Goal: Ask a question: Seek information or help from site administrators or community

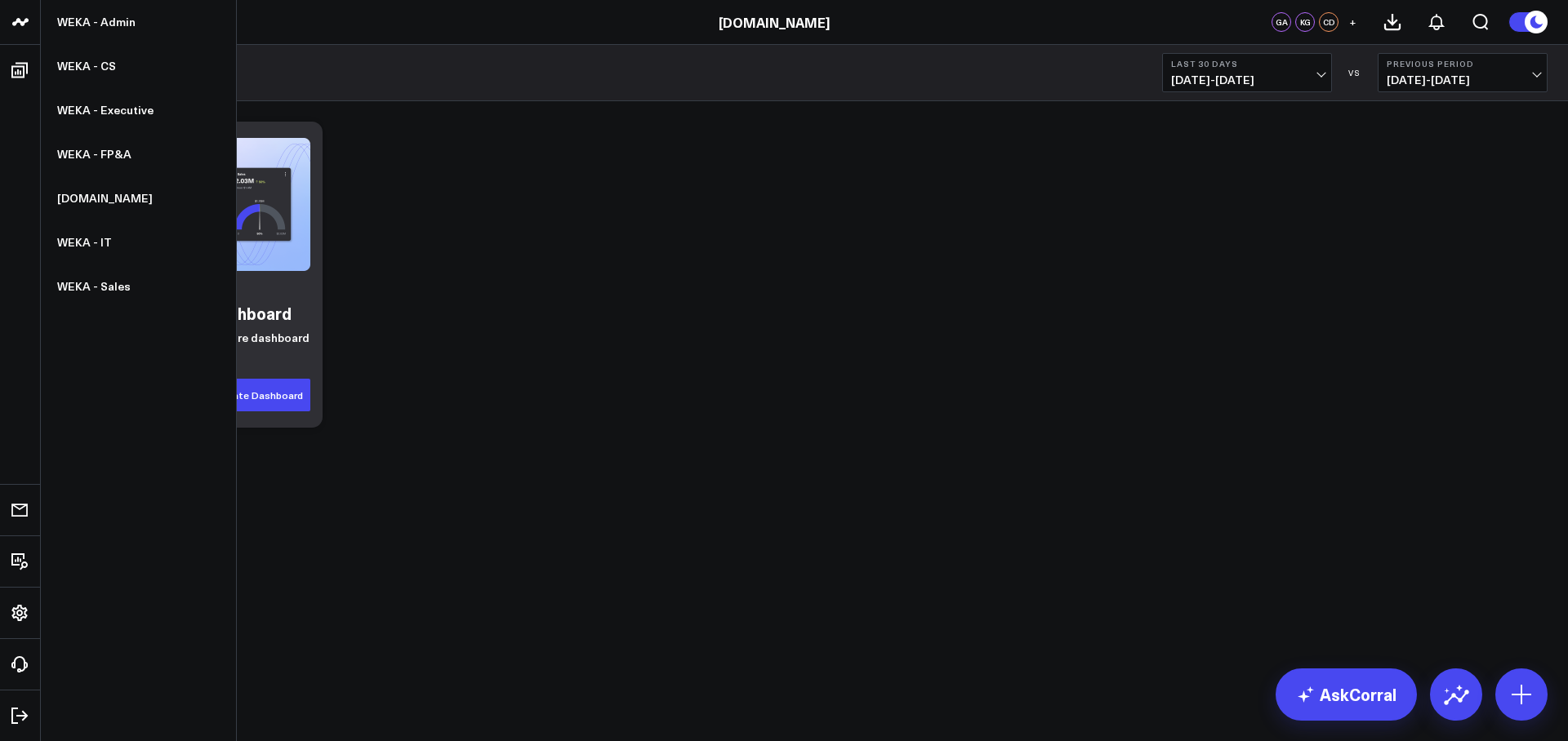
click at [19, 36] on link at bounding box center [20, 23] width 41 height 45
click at [107, 22] on link "WEKA - Admin" at bounding box center [138, 22] width 195 height 44
click at [111, 109] on link "WEKA - Executive" at bounding box center [138, 110] width 195 height 44
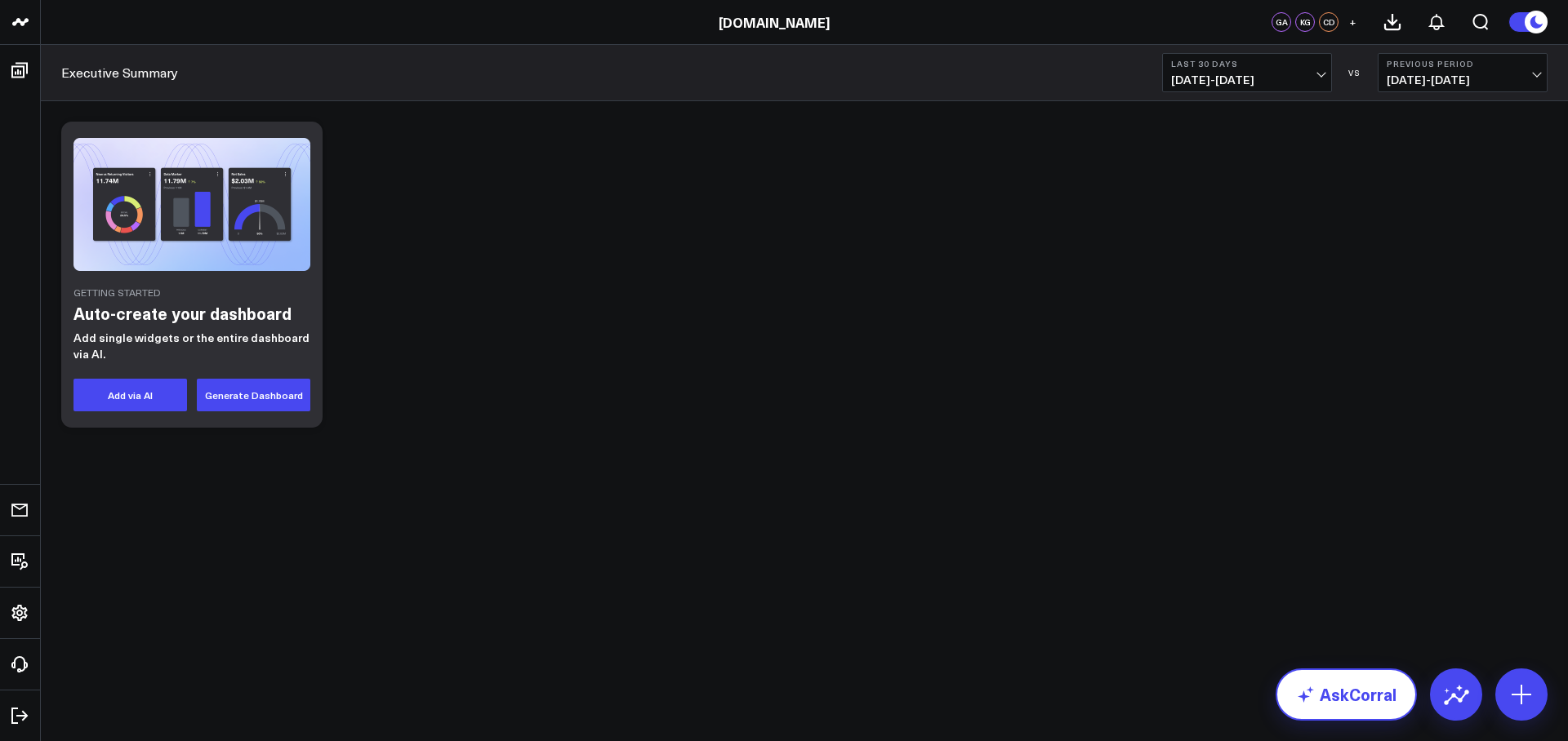
click at [1313, 684] on link "AskCorral" at bounding box center [1346, 694] width 142 height 52
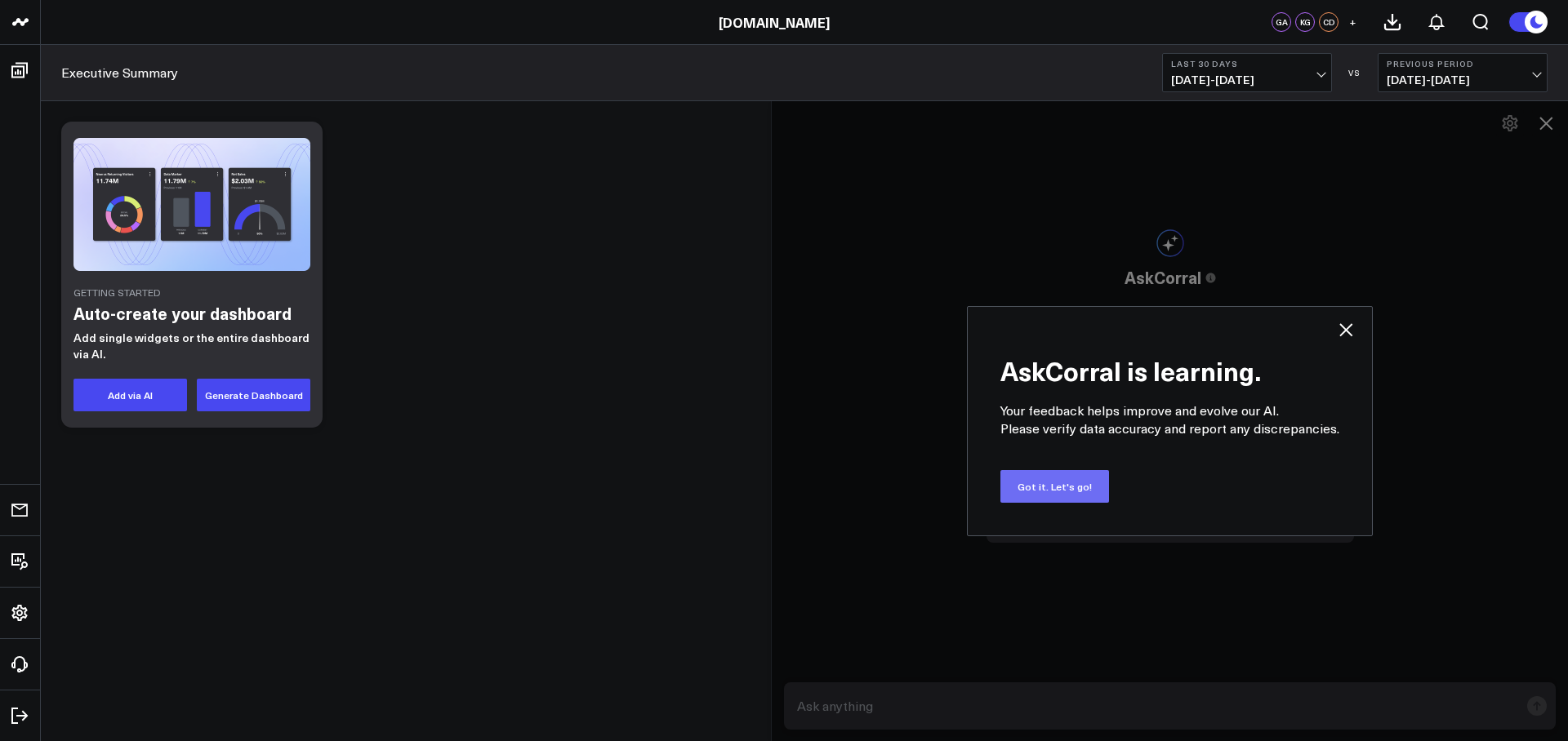
click at [1080, 487] on button "Got it. Let's go!" at bounding box center [1054, 487] width 109 height 33
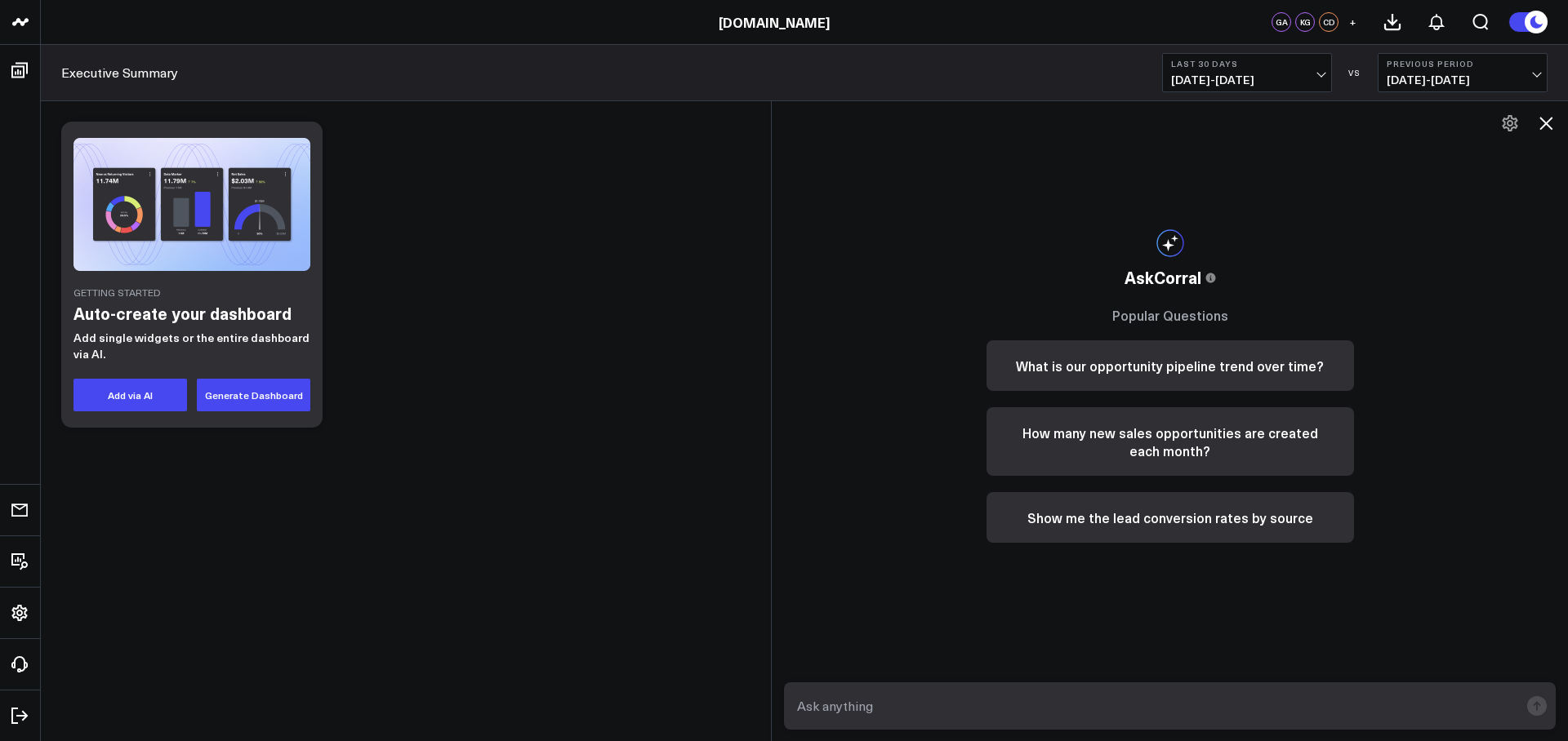
click at [998, 700] on textarea at bounding box center [1156, 706] width 726 height 30
type textarea "h"
type textarea "how many marketing channels are available"
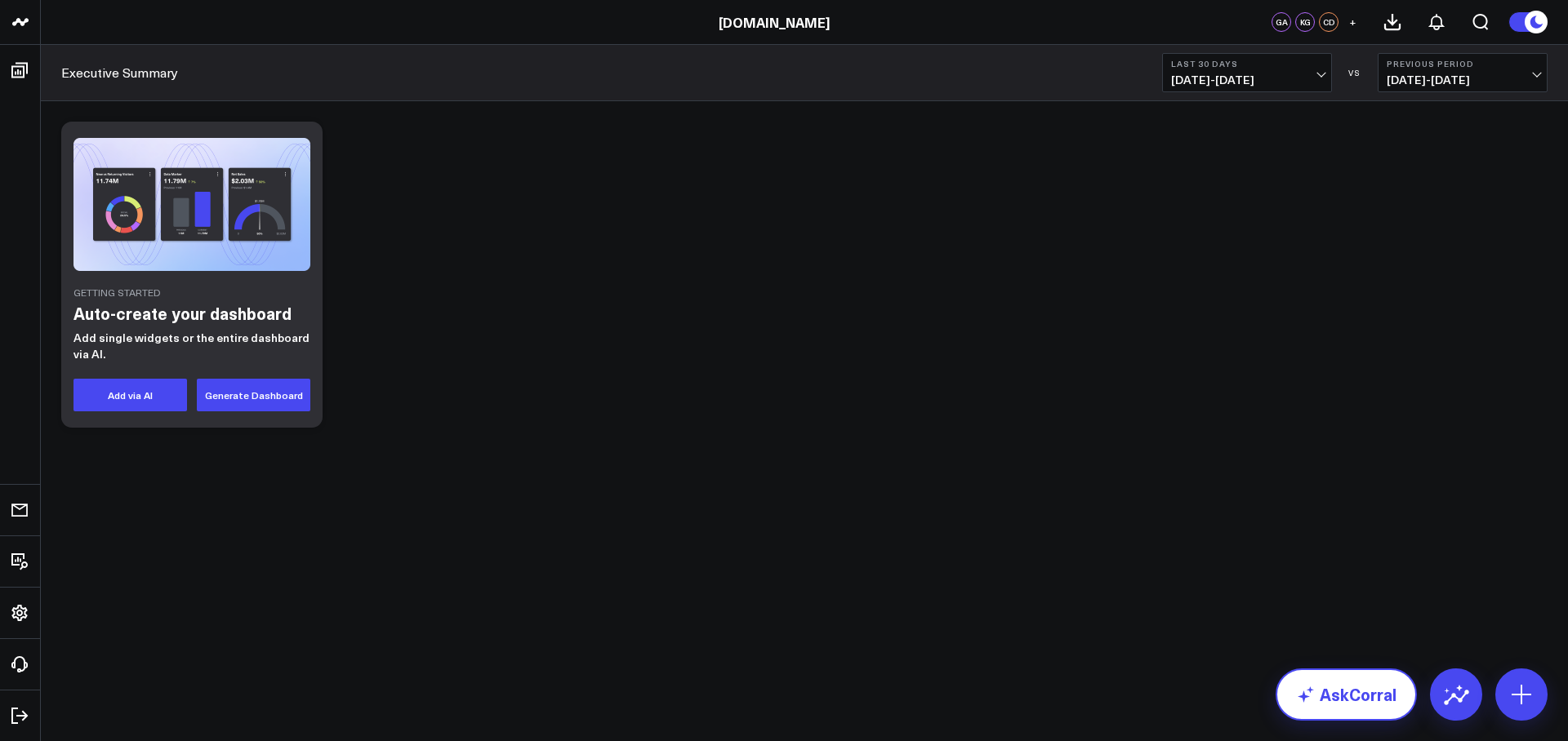
click at [1333, 681] on link "AskCorral" at bounding box center [1346, 694] width 142 height 52
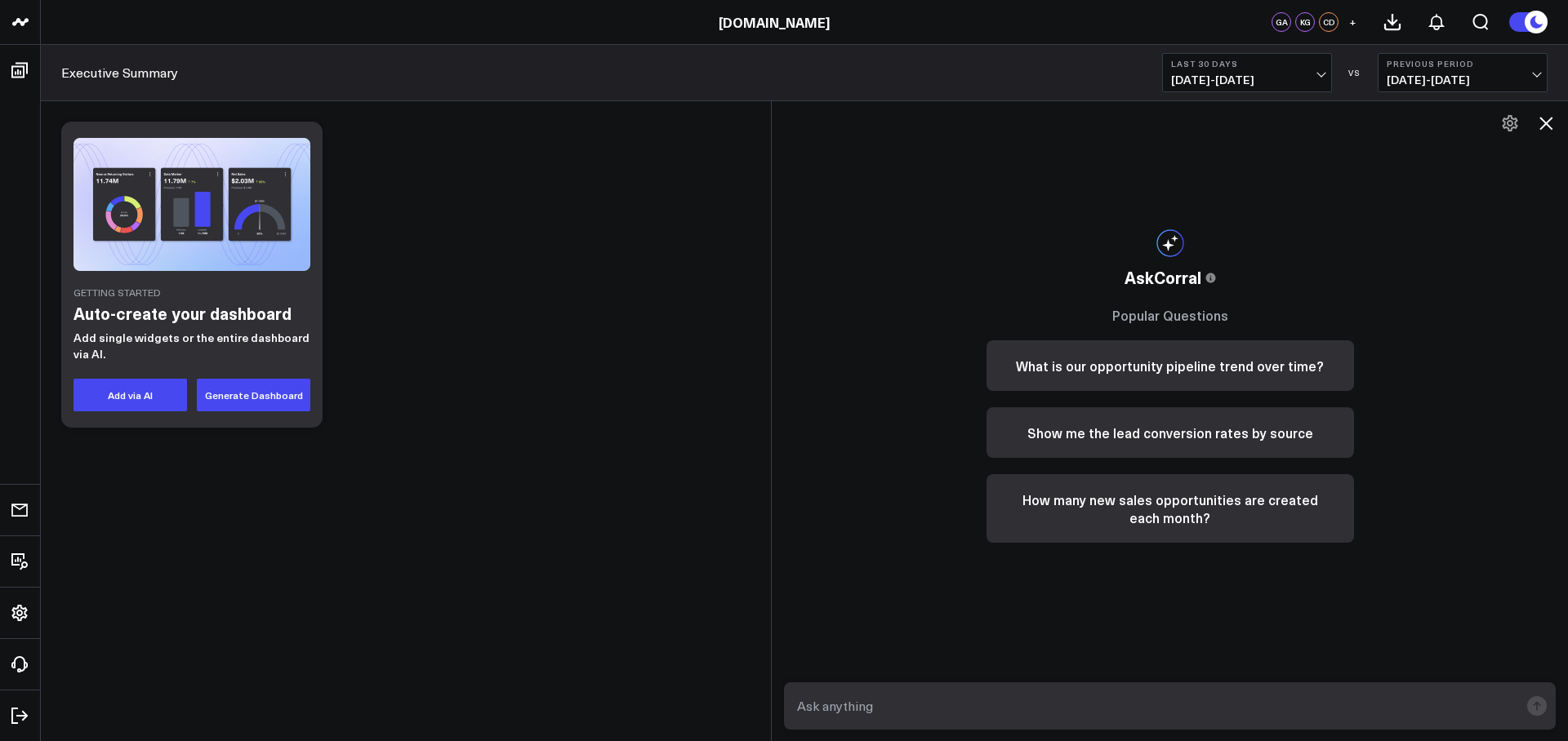
click at [1122, 702] on textarea at bounding box center [1156, 706] width 726 height 30
type textarea "how many marketing channel are active?"
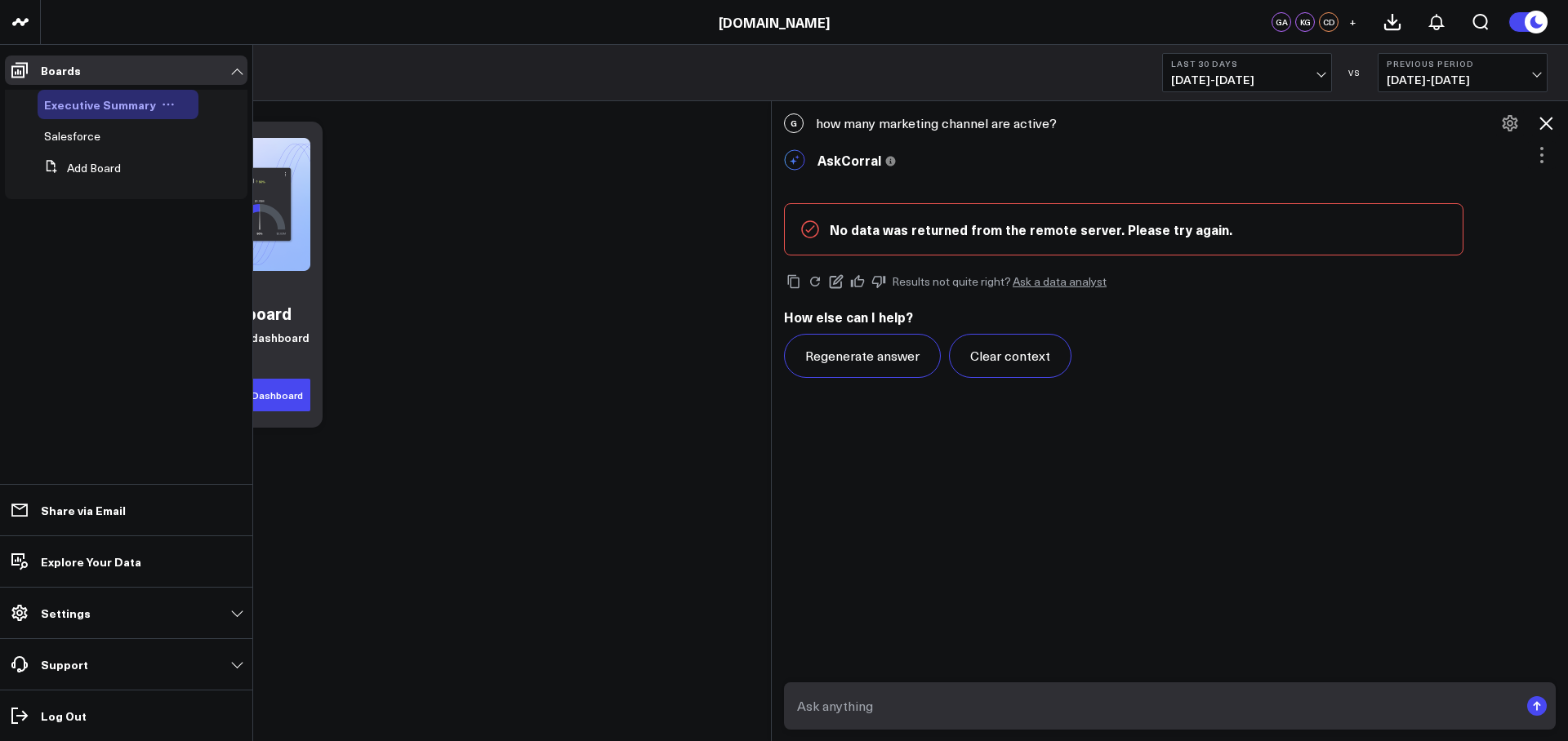
click at [97, 107] on span "Executive Summary" at bounding box center [100, 104] width 112 height 16
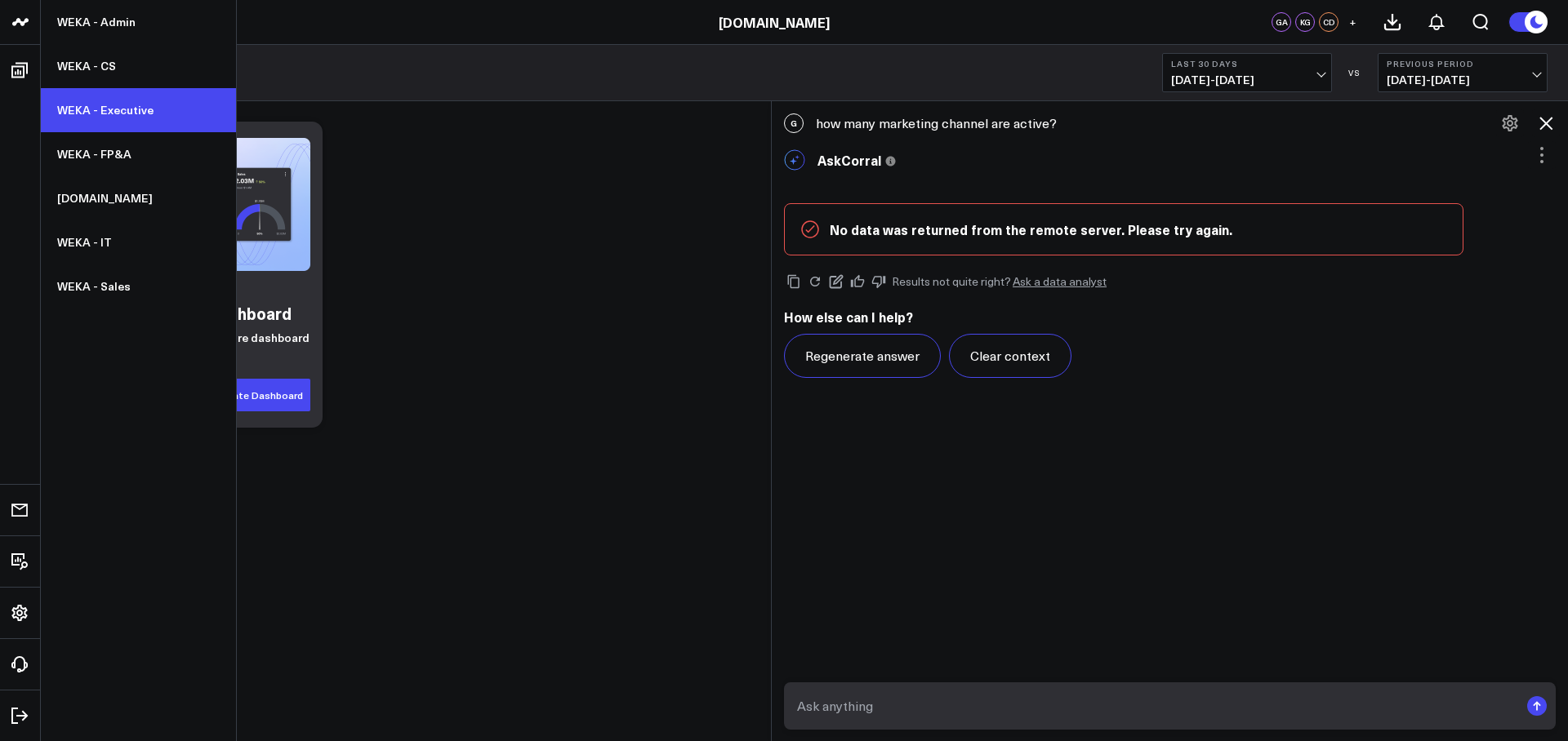
click at [126, 114] on link "WEKA - Executive" at bounding box center [138, 110] width 195 height 44
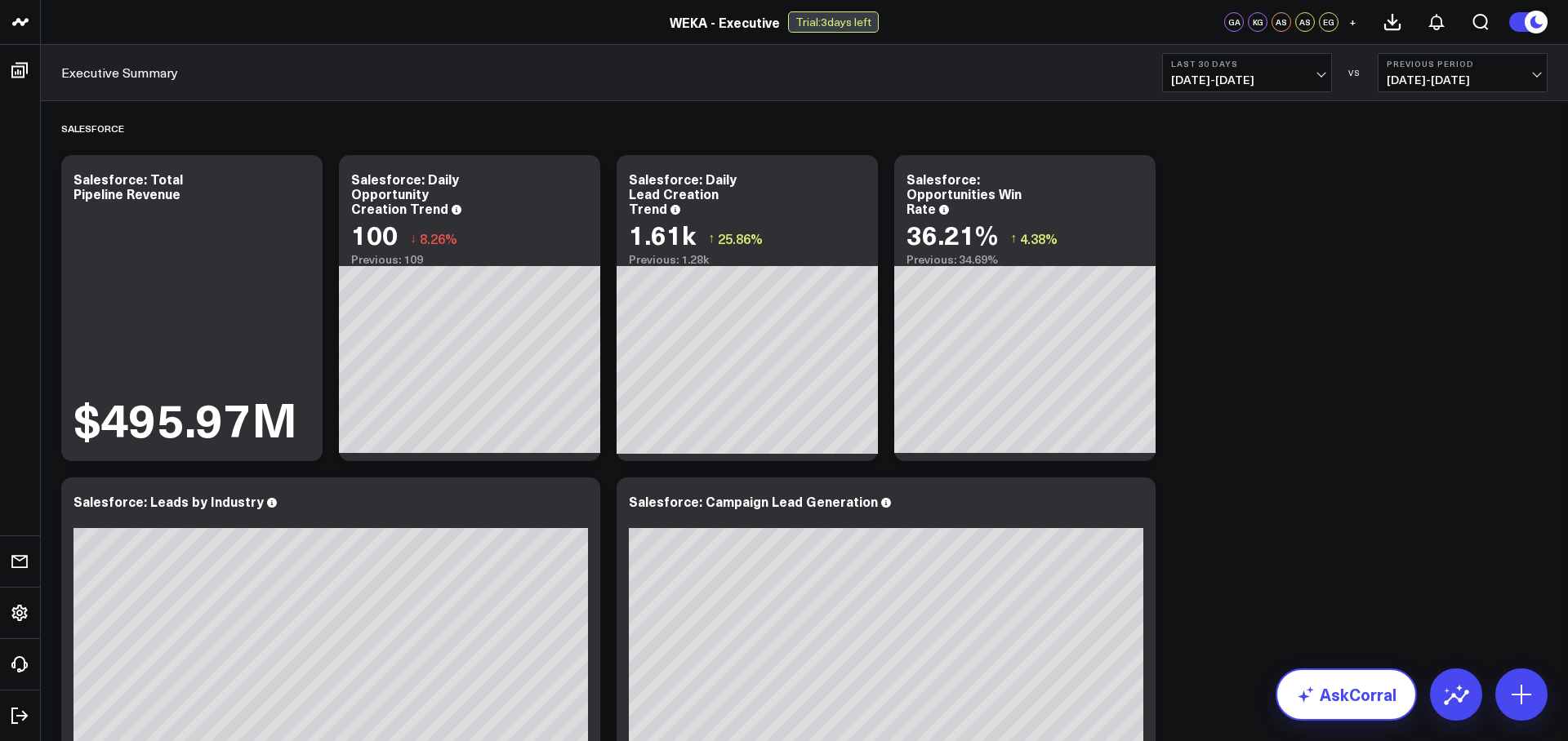
click at [1341, 703] on link "AskCorral" at bounding box center [1346, 694] width 142 height 52
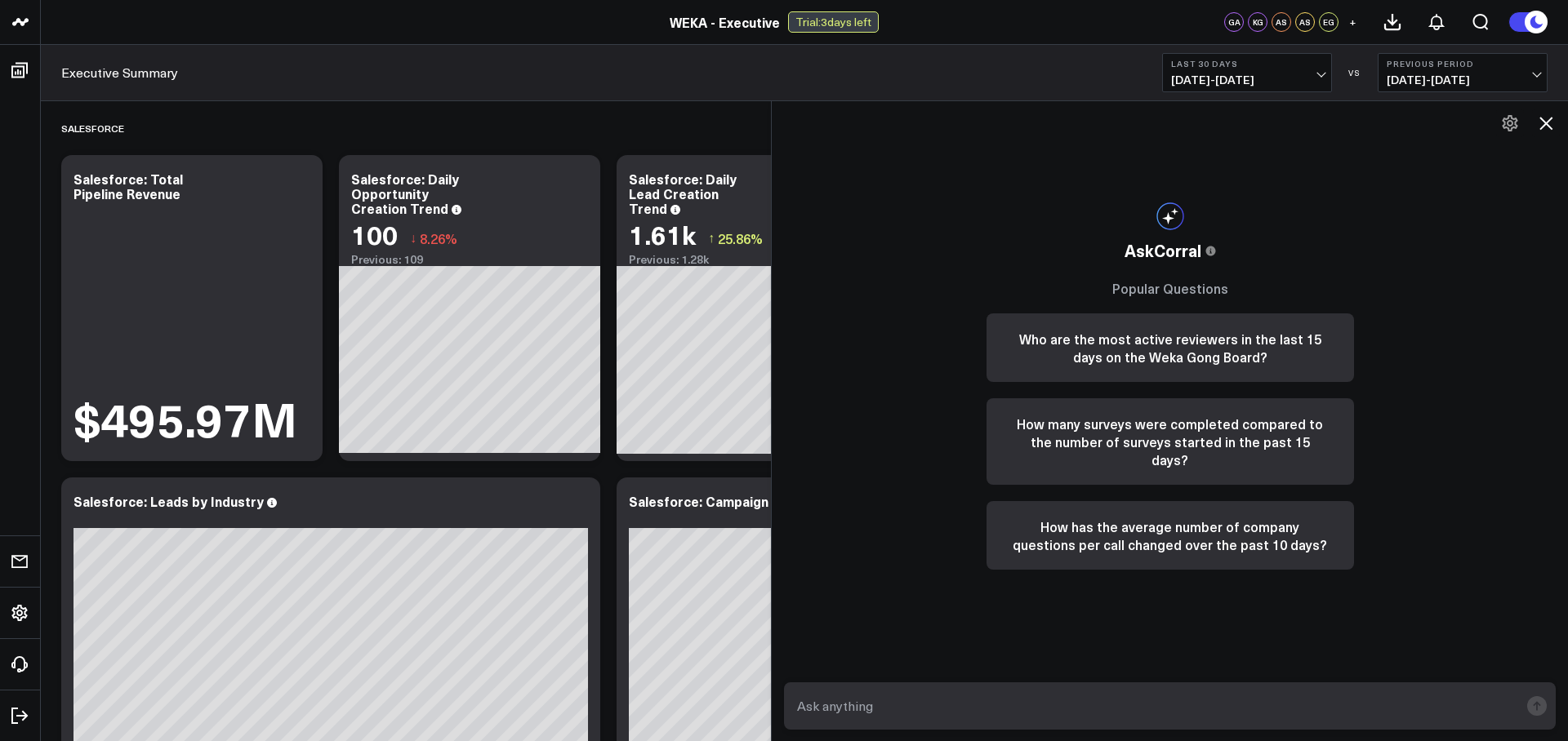
click at [1262, 692] on textarea at bounding box center [1156, 706] width 726 height 30
type textarea "how many marketing channels are active?"
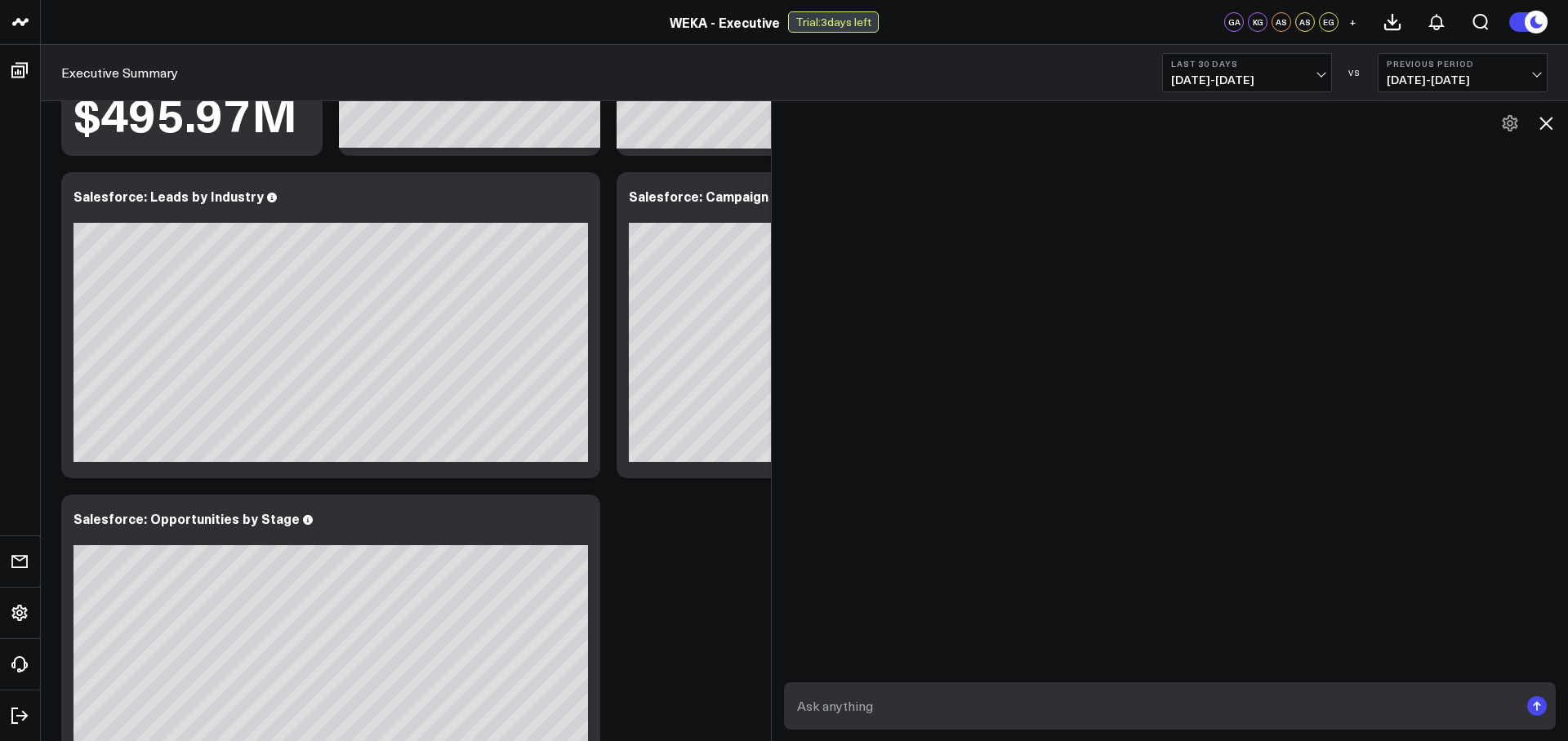
scroll to position [273, 0]
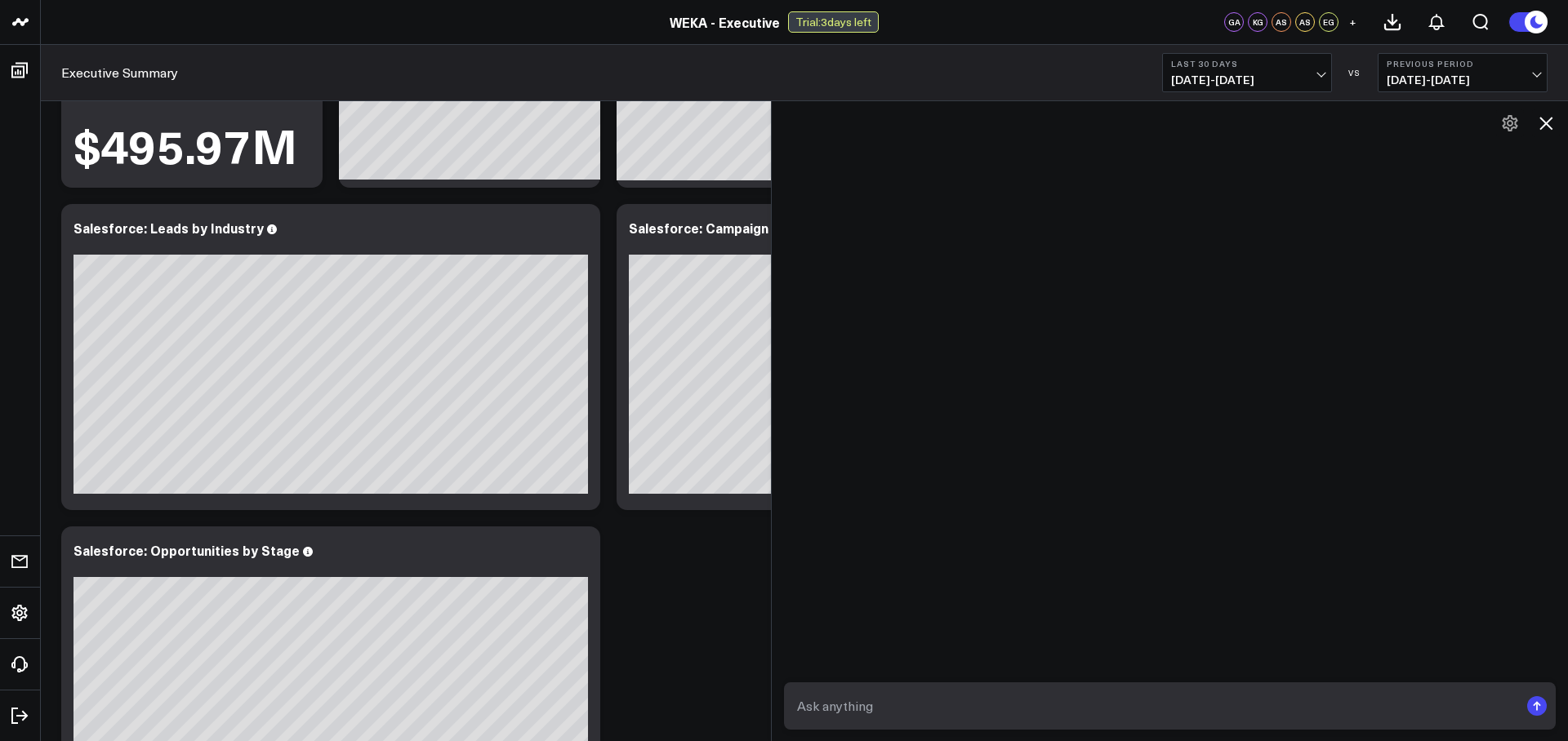
click at [1152, 692] on textarea at bounding box center [1156, 706] width 726 height 30
click at [1332, 544] on div at bounding box center [1169, 422] width 796 height 640
click at [1292, 674] on div at bounding box center [1169, 705] width 796 height 72
click at [1530, 711] on rect "submit" at bounding box center [1537, 705] width 20 height 20
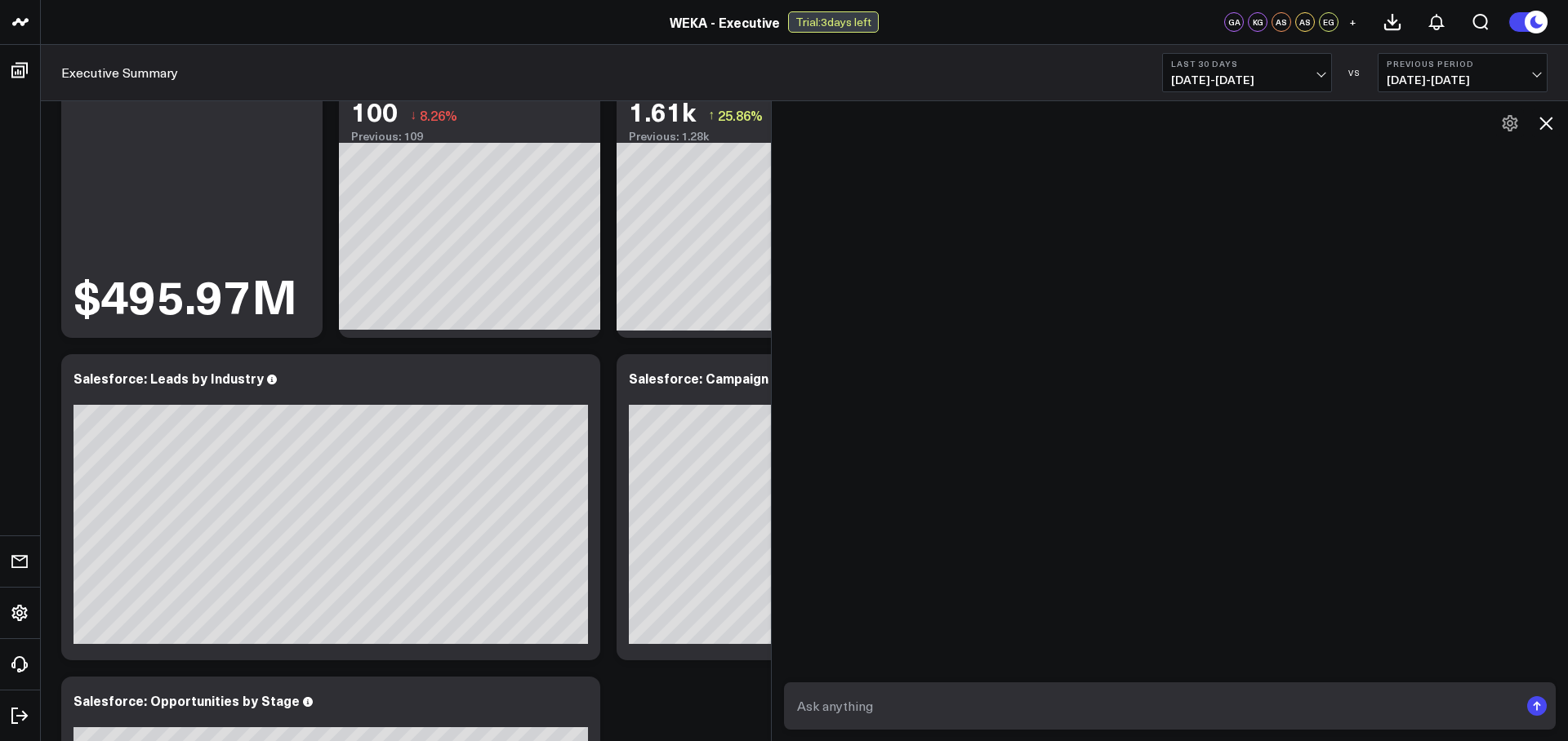
scroll to position [0, 0]
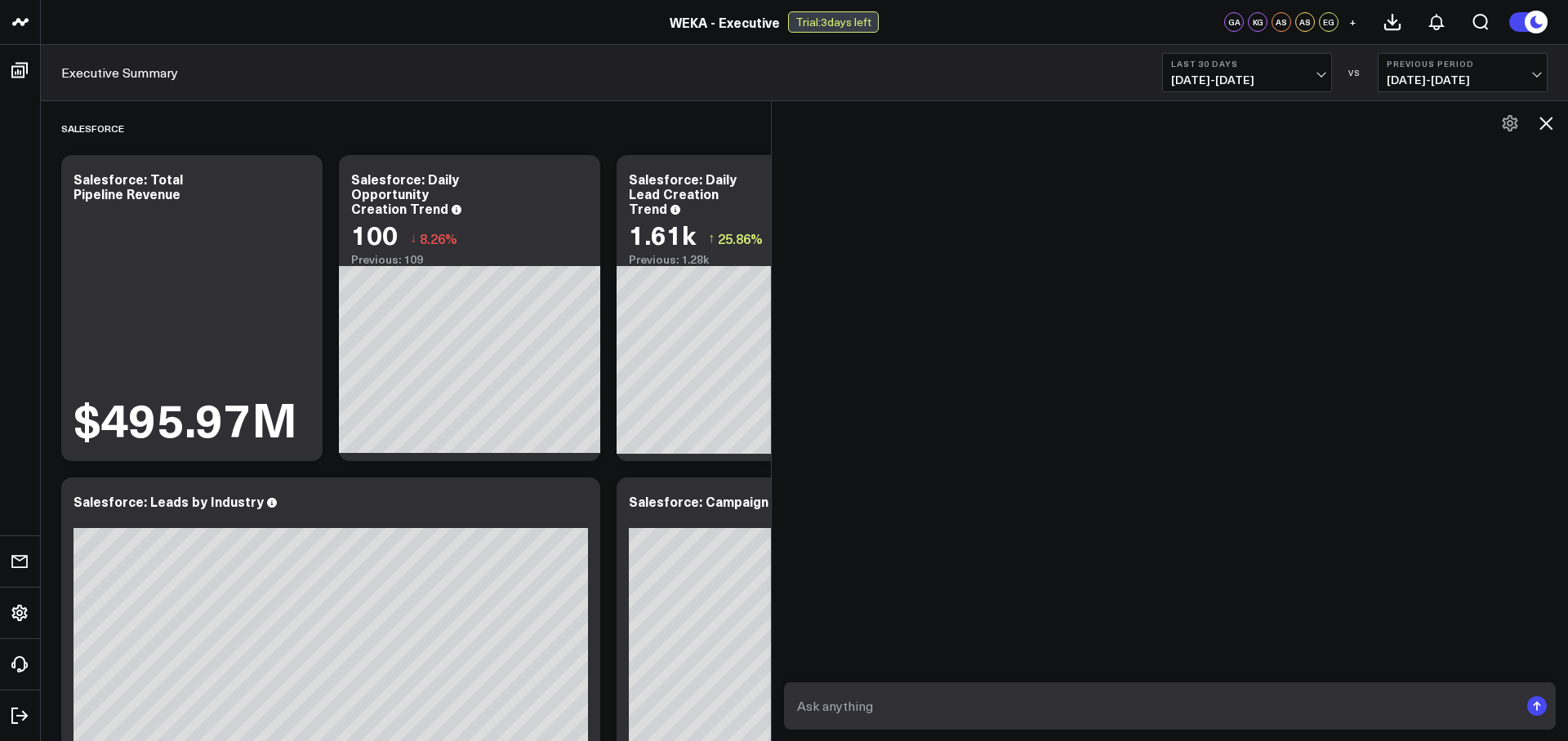
click at [912, 711] on textarea at bounding box center [1156, 706] width 726 height 30
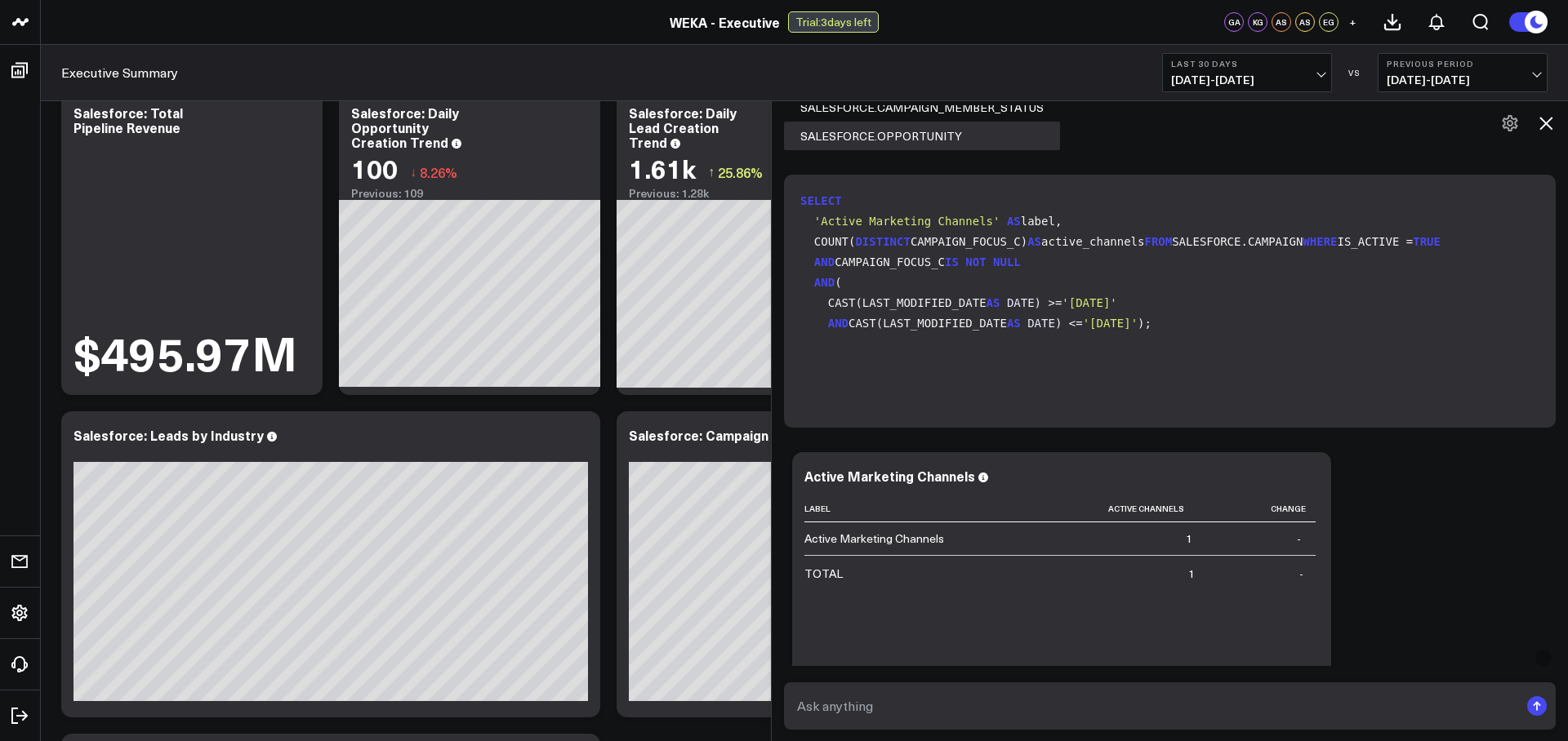
scroll to position [89, 0]
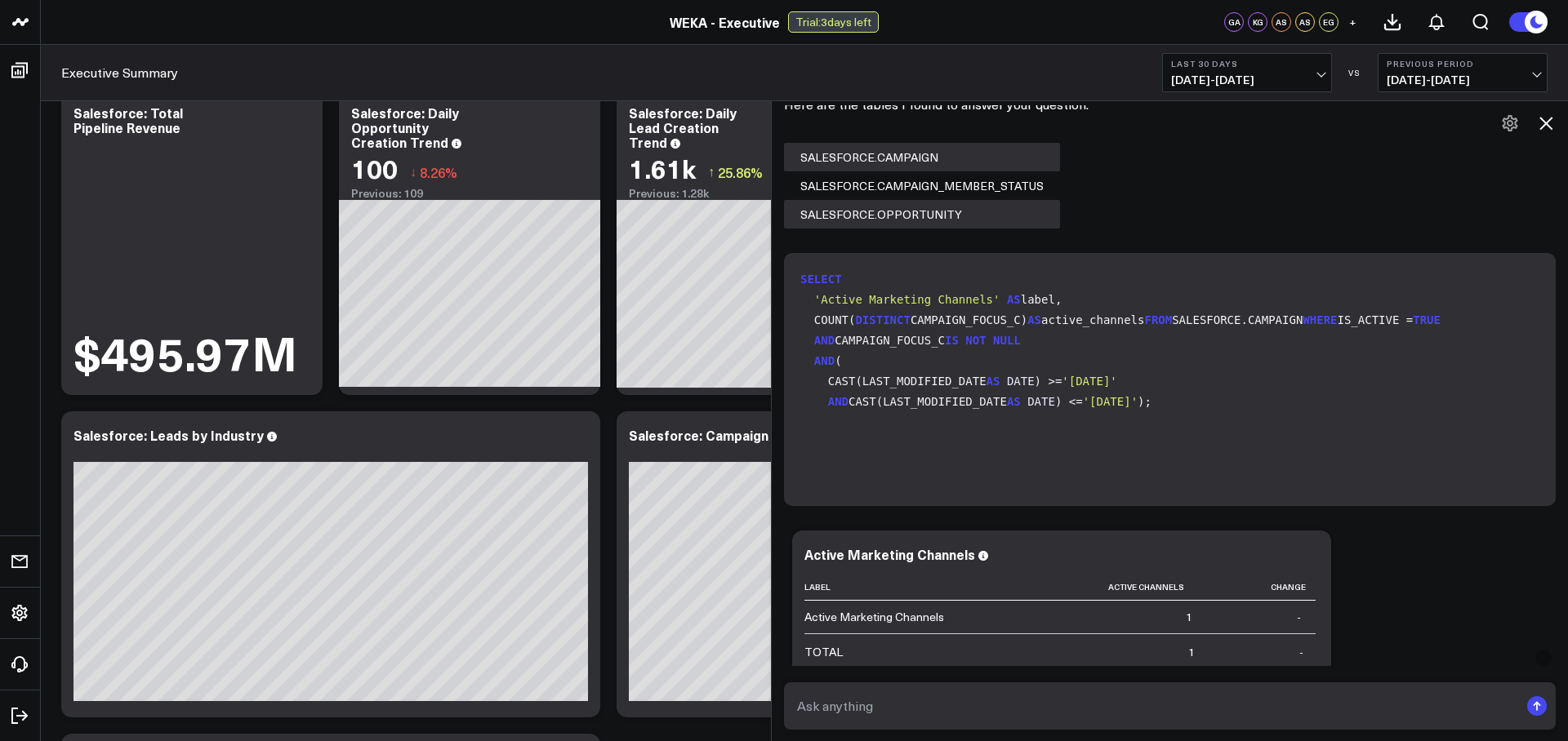
click at [1433, 369] on code "SELECT 'Active Marketing Channels' AS label, COUNT( DISTINCT CAMPAIGN_FOCUS_C) …" at bounding box center [1173, 340] width 746 height 143
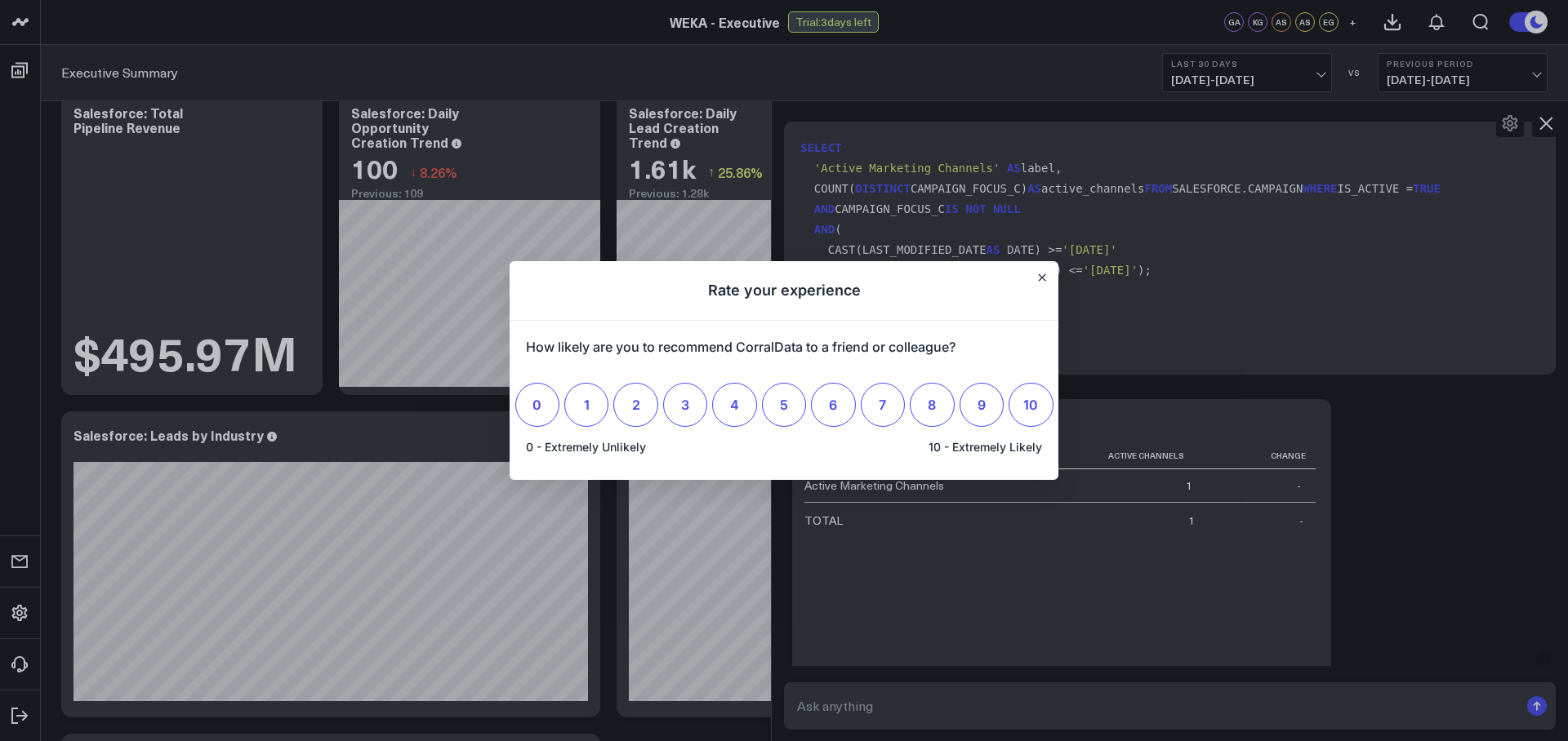
scroll to position [0, 0]
click at [1044, 280] on icon "Close" at bounding box center [1043, 278] width 7 height 7
